Goal: Task Accomplishment & Management: Complete application form

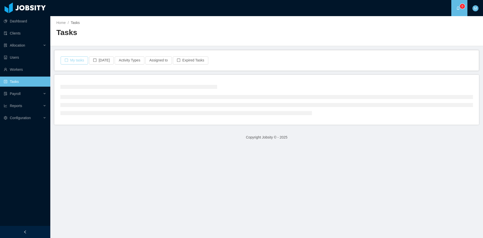
click at [72, 60] on button "My tasks" at bounding box center [74, 60] width 27 height 8
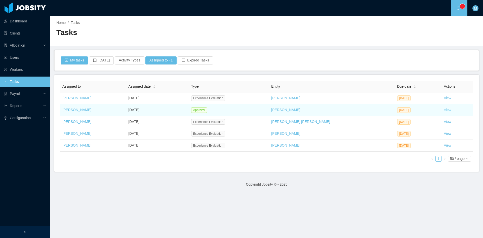
click at [444, 111] on link "View" at bounding box center [448, 110] width 8 height 4
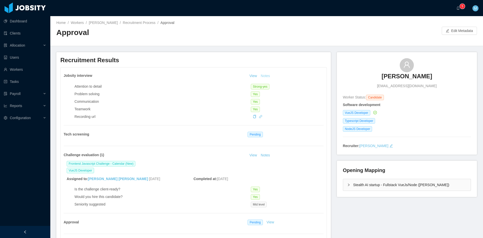
drag, startPoint x: 266, startPoint y: 71, endPoint x: 267, endPoint y: 74, distance: 3.0
click at [266, 71] on div "Jobsity interview View Notes Attention to detail Strong-yes Problem solving Yes…" at bounding box center [194, 155] width 266 height 176
click at [267, 74] on button "Notes" at bounding box center [265, 76] width 13 height 6
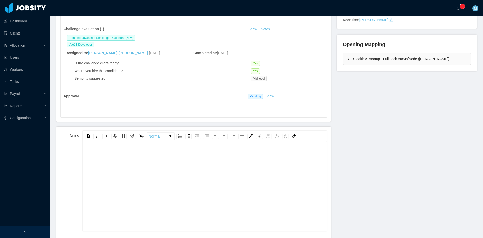
click at [200, 155] on div "rdw-editor" at bounding box center [205, 155] width 236 height 10
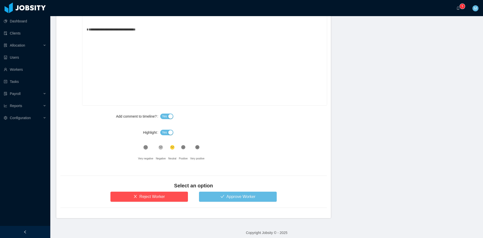
scroll to position [255, 0]
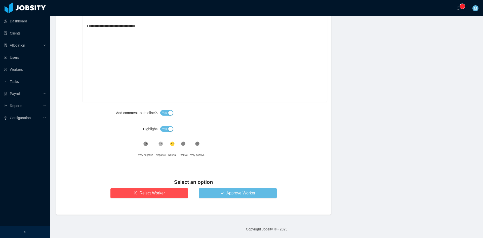
click at [168, 129] on button "Yes" at bounding box center [166, 129] width 13 height 6
drag, startPoint x: 215, startPoint y: 186, endPoint x: 216, endPoint y: 191, distance: 5.3
click at [215, 186] on div "Select an option" at bounding box center [193, 184] width 267 height 10
click at [216, 194] on button "Approve Worker" at bounding box center [238, 193] width 78 height 10
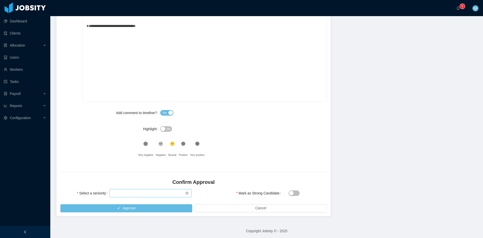
click at [139, 190] on div "Select seniority" at bounding box center [149, 193] width 73 height 8
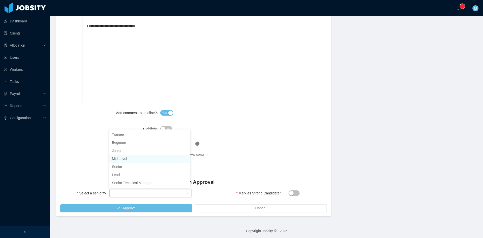
click at [127, 158] on li "Mid Level" at bounding box center [149, 159] width 81 height 8
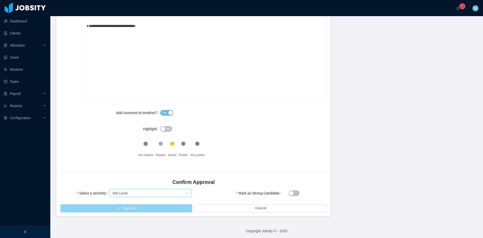
click at [134, 207] on button "Approve" at bounding box center [126, 208] width 132 height 8
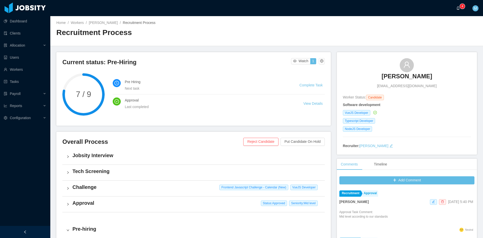
click at [459, 10] on a=83ded146-cd66-4514-80a8-9a7b1e1b5eb6/Matias%20Marin"] "0 1 2 3 4 5 6 7 8 9 0 1 2 3 4 5 6 7 8 9 0 1 2 3 4 5 6 7 8 9" at bounding box center [460, 8] width 6 height 16
